Goal: Navigation & Orientation: Find specific page/section

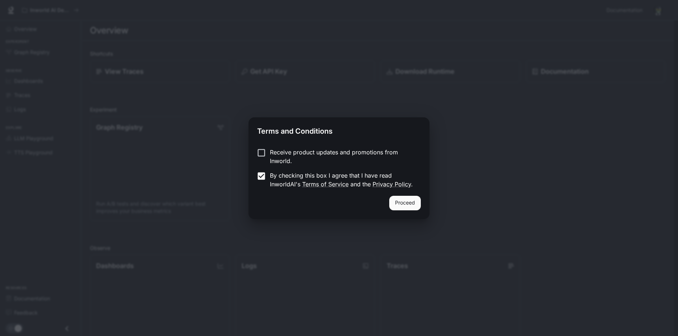
click at [411, 210] on button "Proceed" at bounding box center [405, 203] width 32 height 15
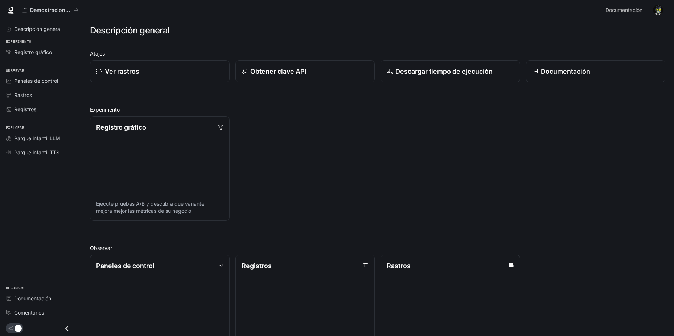
click at [496, 172] on div "Registro gráfico Ejecute pruebas A/B y descubra qué variante mejora mejor las m…" at bounding box center [374, 165] width 581 height 110
click at [61, 13] on p "Demostraciones de IA en el mundo" at bounding box center [50, 10] width 41 height 6
click at [52, 56] on span "Registro gráfico" at bounding box center [33, 52] width 38 height 8
